Goal: Task Accomplishment & Management: Use online tool/utility

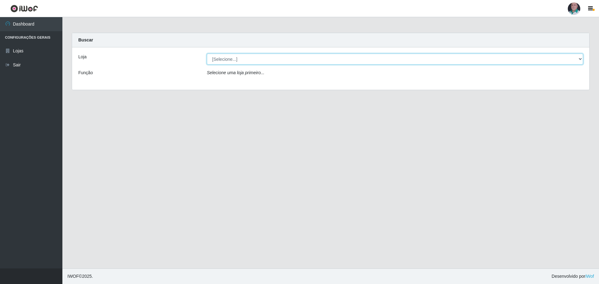
drag, startPoint x: 0, startPoint y: 0, endPoint x: 298, endPoint y: 61, distance: 304.1
click at [298, 61] on select "[Selecione...] Mar Vermelho - Loja 05" at bounding box center [395, 59] width 376 height 11
select select "252"
click at [207, 54] on select "[Selecione...] Mar Vermelho - Loja 05" at bounding box center [395, 59] width 376 height 11
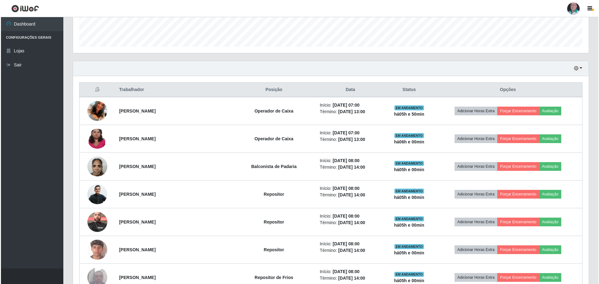
scroll to position [187, 0]
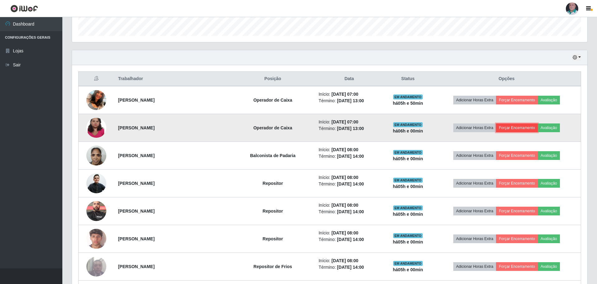
click at [515, 126] on button "Forçar Encerramento" at bounding box center [517, 128] width 42 height 9
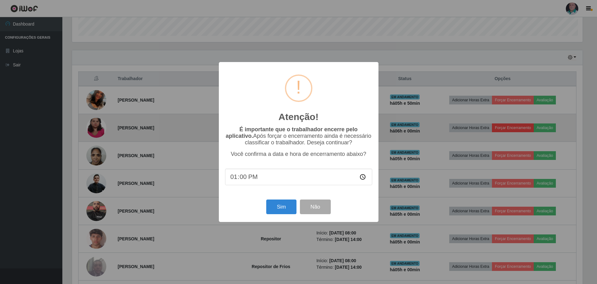
scroll to position [129, 513]
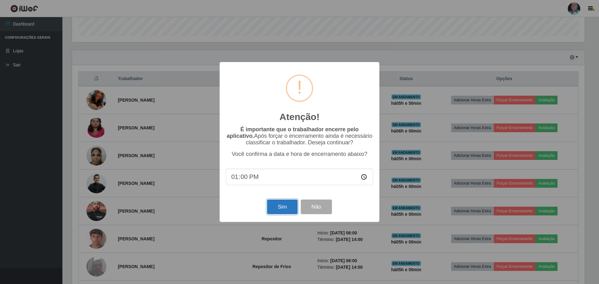
click at [281, 205] on button "Sim" at bounding box center [282, 207] width 30 height 15
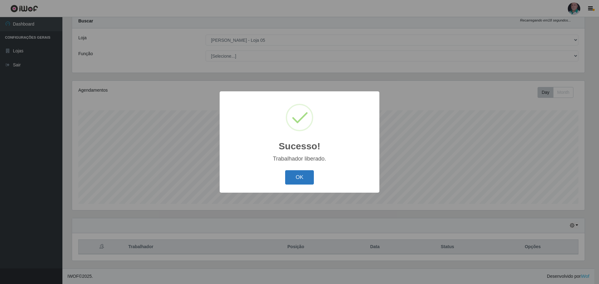
click at [305, 181] on button "OK" at bounding box center [299, 177] width 29 height 15
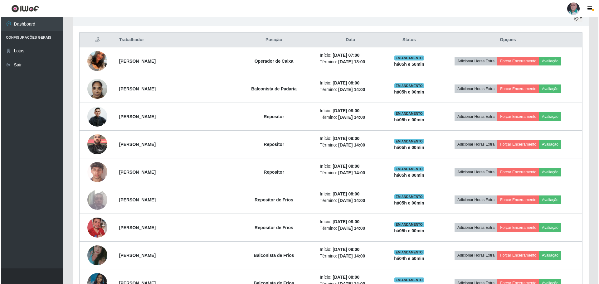
scroll to position [237, 0]
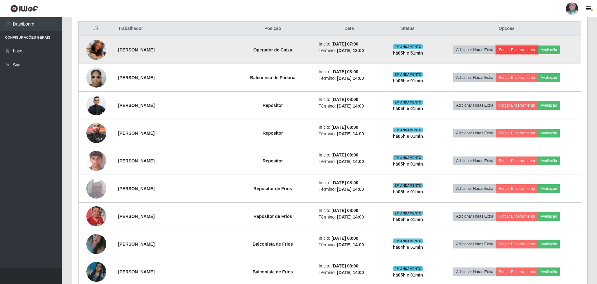
click at [513, 50] on button "Forçar Encerramento" at bounding box center [517, 50] width 42 height 9
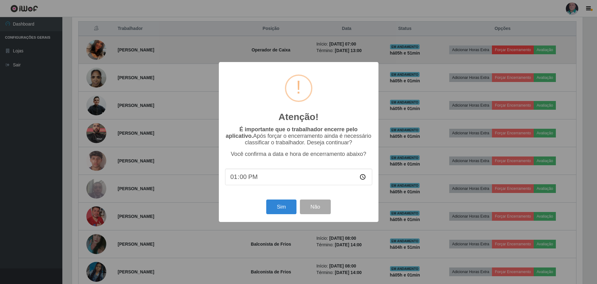
scroll to position [129, 513]
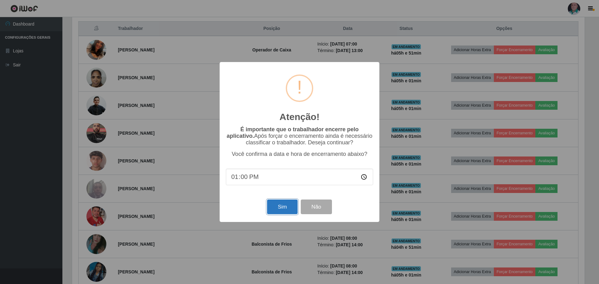
click at [284, 209] on button "Sim" at bounding box center [282, 207] width 30 height 15
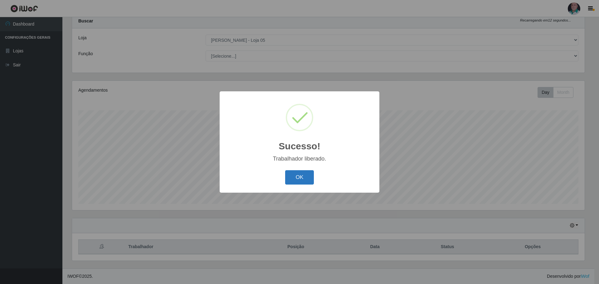
click at [298, 184] on button "OK" at bounding box center [299, 177] width 29 height 15
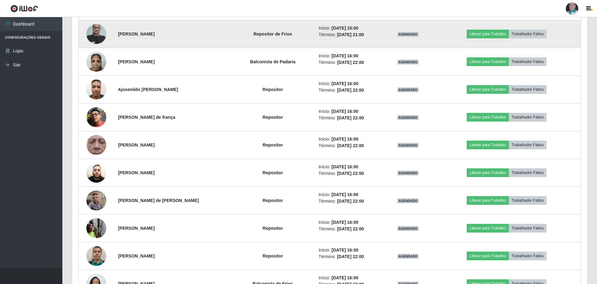
scroll to position [974, 0]
